Goal: Find specific page/section: Find specific page/section

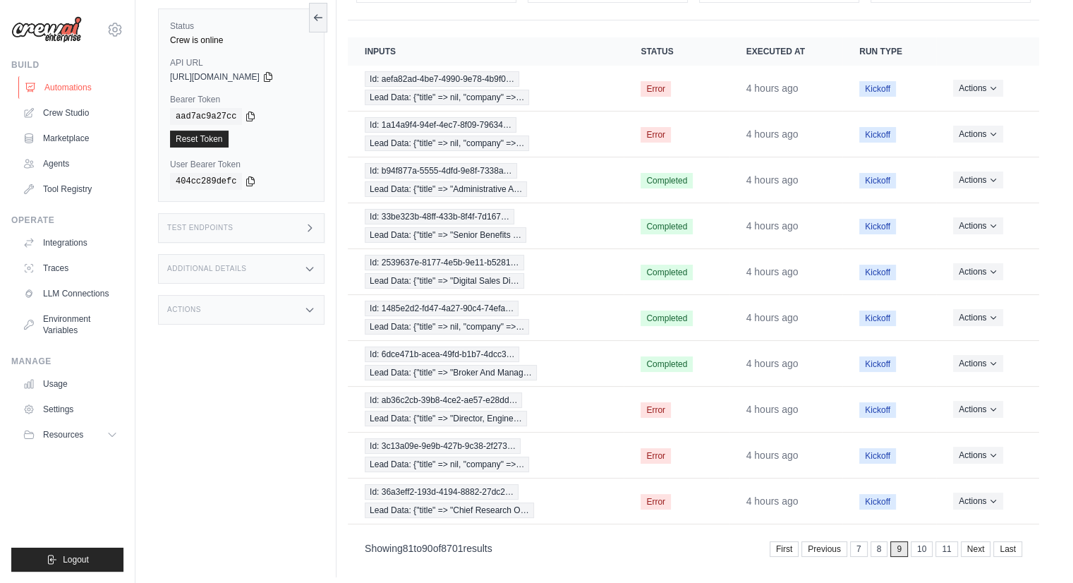
click at [67, 90] on link "Automations" at bounding box center [71, 87] width 106 height 23
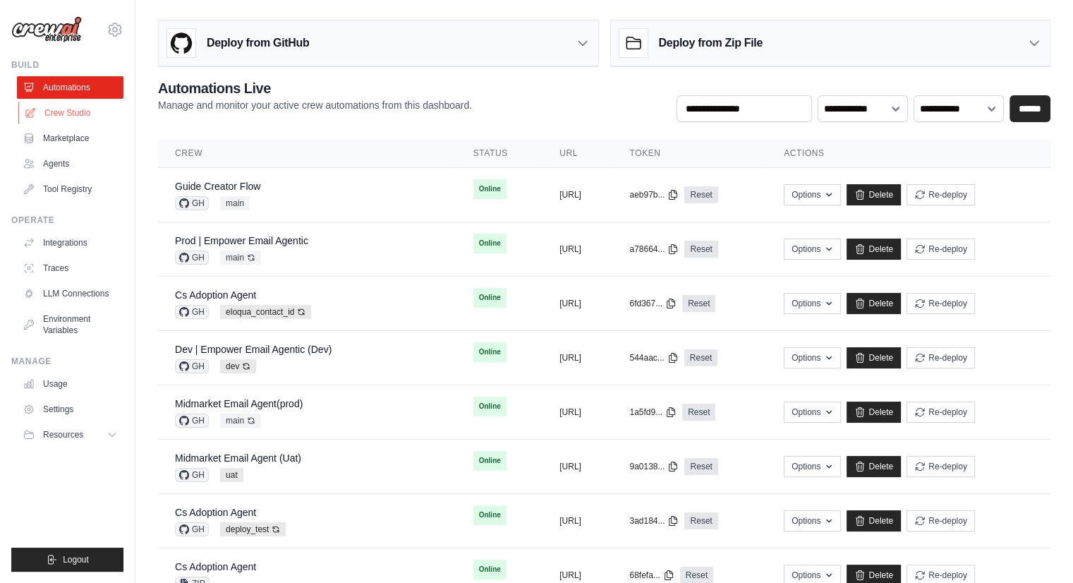
click at [82, 111] on link "Crew Studio" at bounding box center [71, 113] width 106 height 23
